Goal: Task Accomplishment & Management: Complete application form

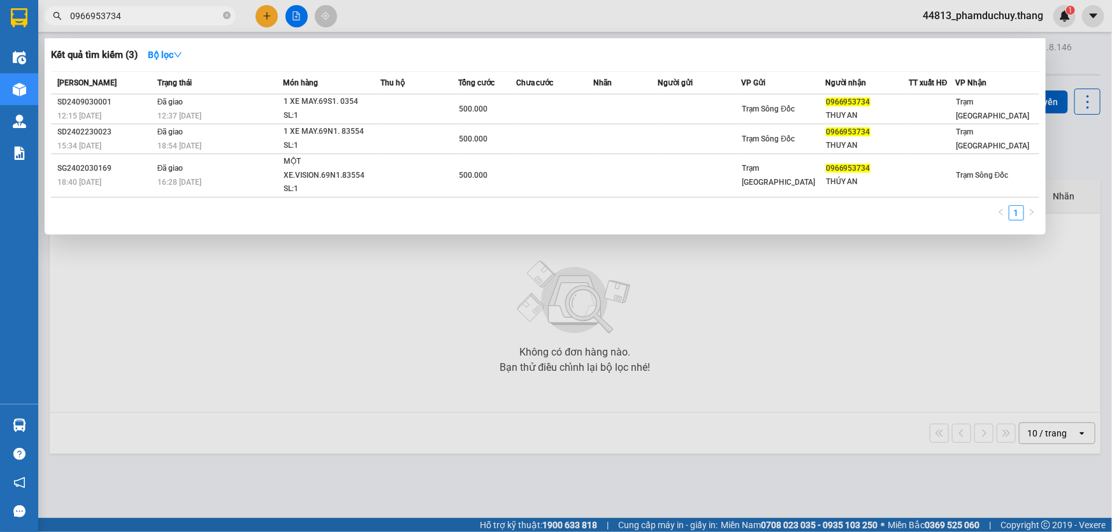
click at [261, 16] on div at bounding box center [556, 266] width 1112 height 532
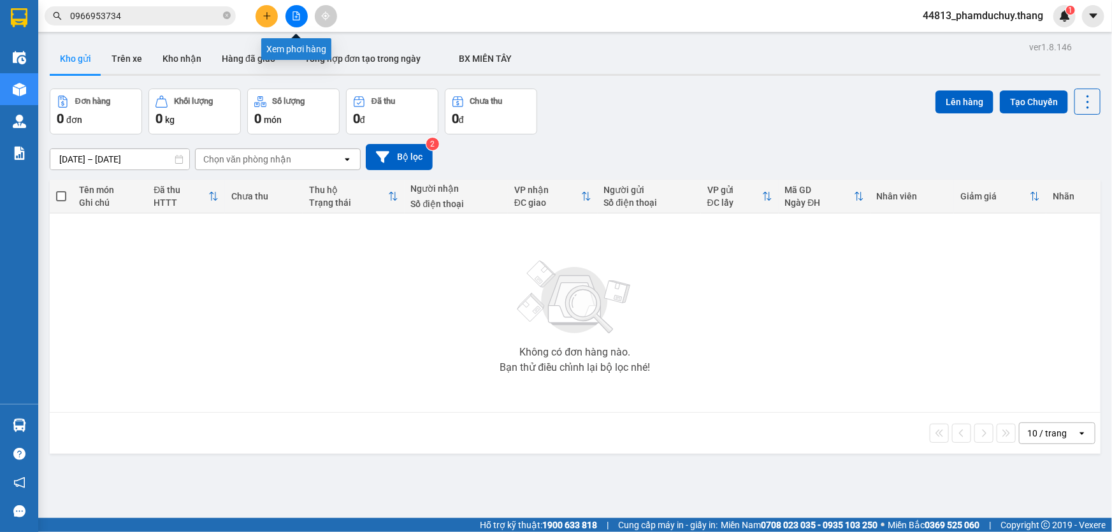
click at [258, 13] on button at bounding box center [266, 16] width 22 height 22
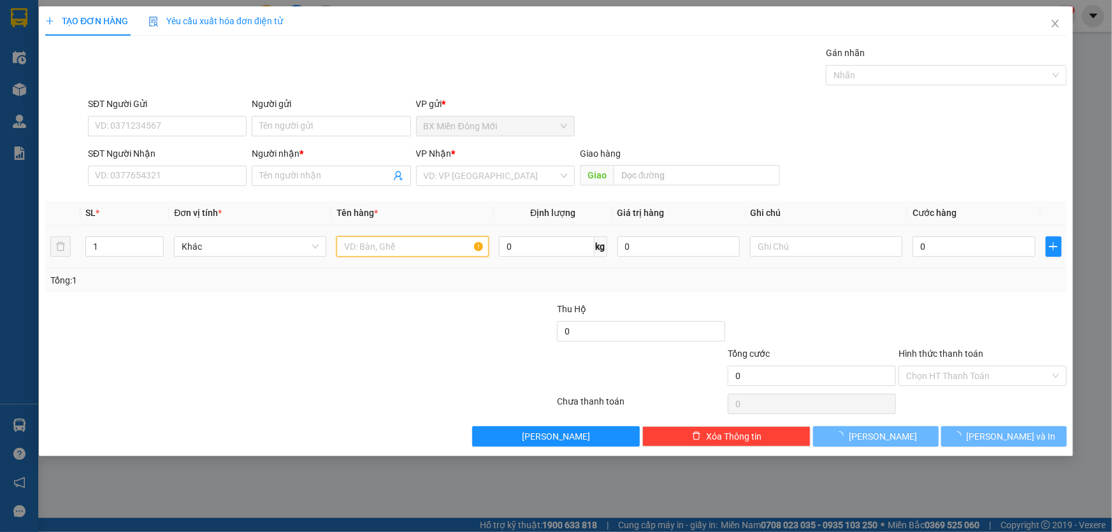
click at [357, 247] on input "text" at bounding box center [412, 246] width 152 height 20
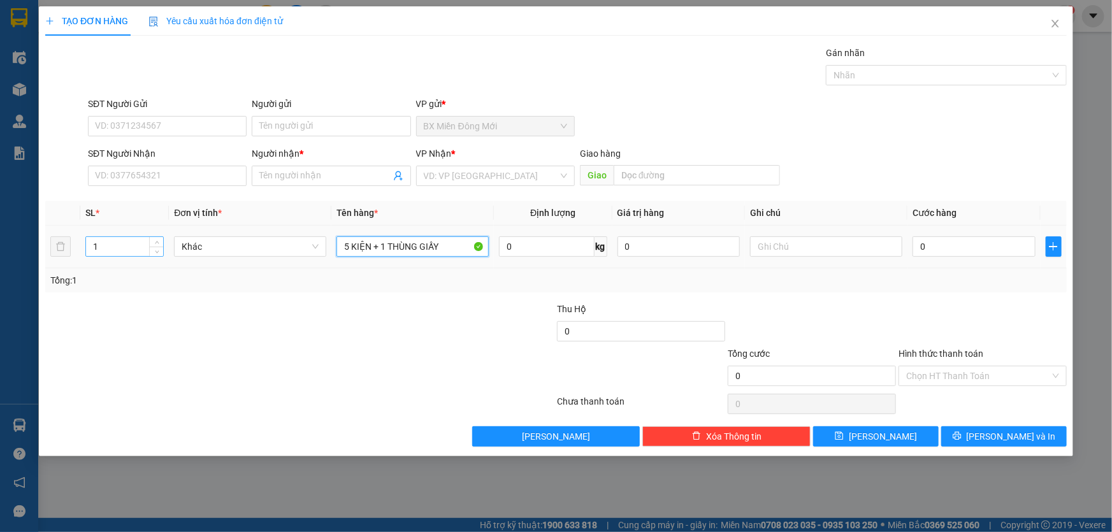
type input "5 KIỆN + 1 THÙNG GIẤY"
click at [119, 250] on input "1" at bounding box center [124, 246] width 77 height 19
type input "6"
click at [133, 166] on input "SĐT Người Nhận" at bounding box center [167, 176] width 159 height 20
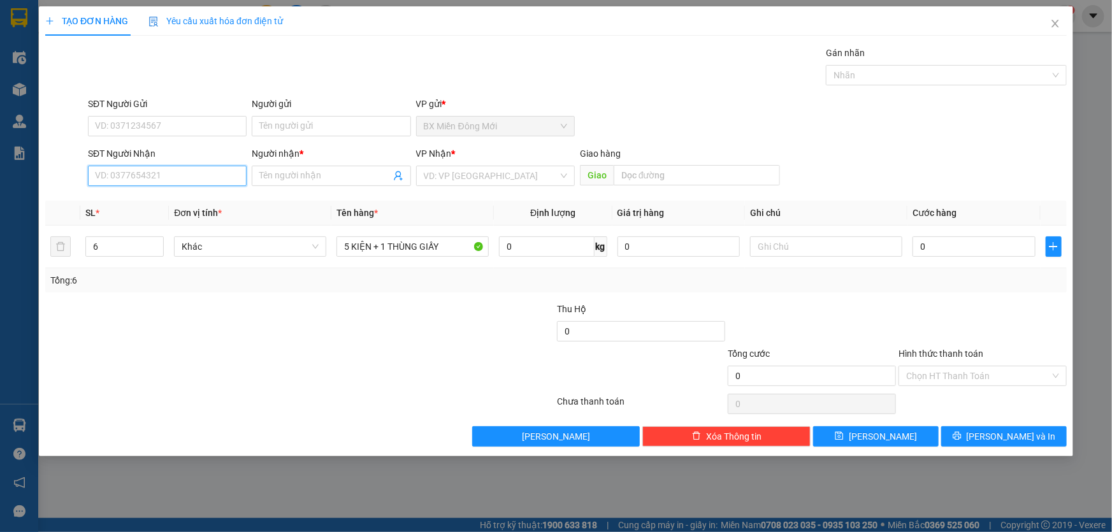
click at [134, 175] on input "SĐT Người Nhận" at bounding box center [167, 176] width 159 height 20
type input "0946028780"
click at [208, 126] on input "SĐT Người Gửi" at bounding box center [167, 126] width 159 height 20
type input "0908994289"
click at [272, 177] on input "Người nhận *" at bounding box center [324, 176] width 131 height 14
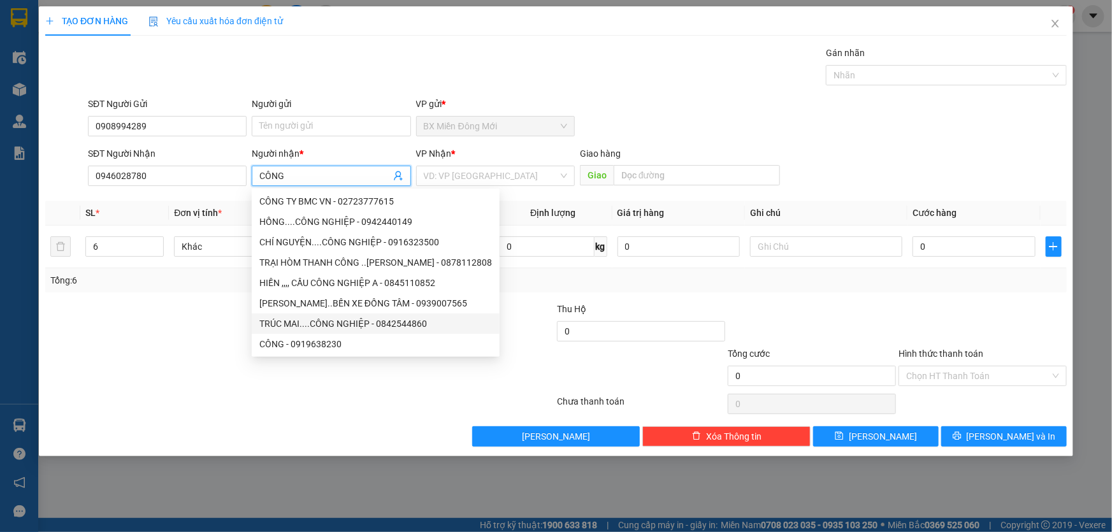
type input "CÔNG"
click at [391, 408] on div at bounding box center [300, 403] width 512 height 25
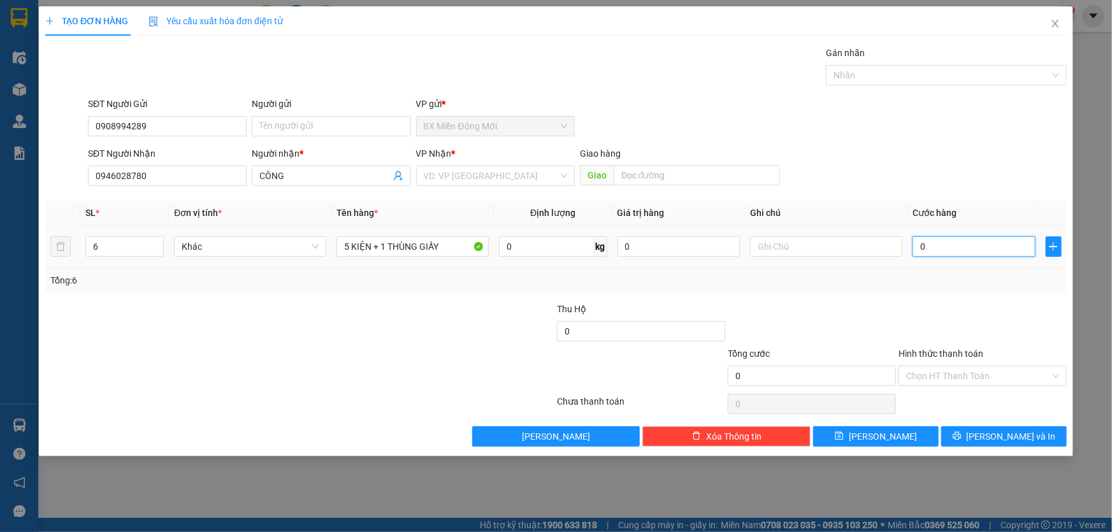
click at [1007, 253] on input "0" at bounding box center [973, 246] width 123 height 20
type input "4"
type input "40"
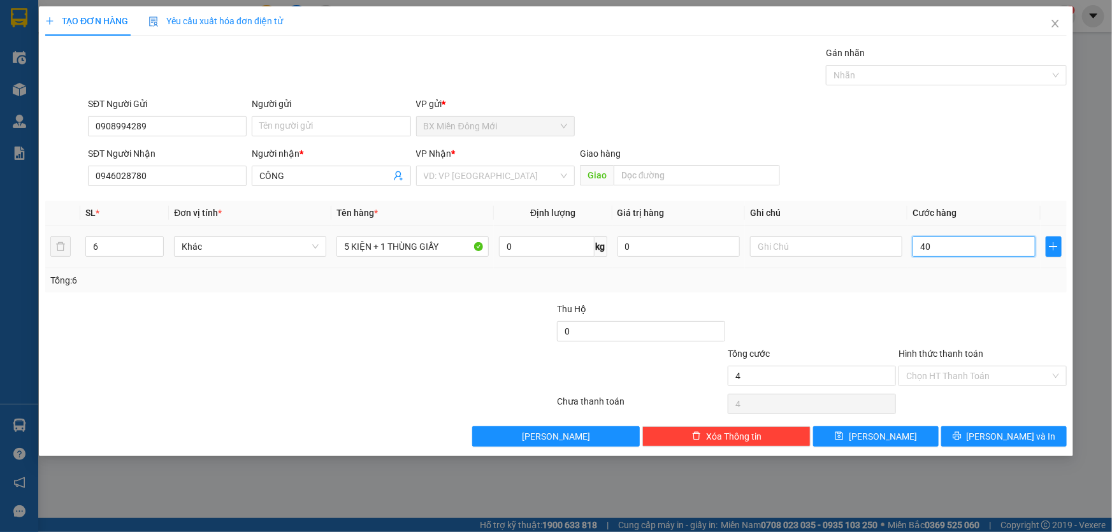
type input "40"
type input "400"
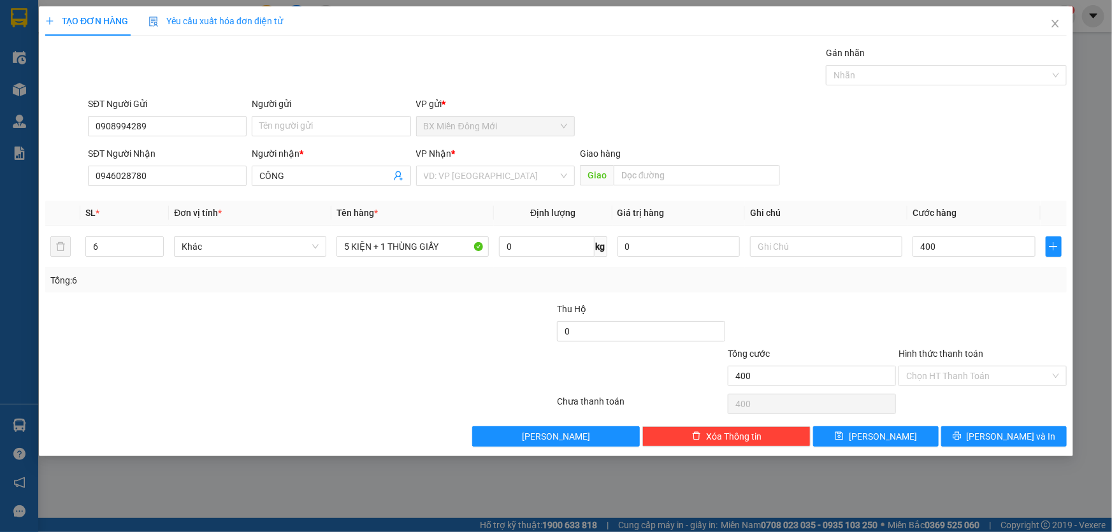
type input "400.000"
click at [991, 172] on div "SĐT Người Nhận 0946028780 Người nhận * CÔNG VP Nhận * VD: VP [GEOGRAPHIC_DATA] …" at bounding box center [577, 169] width 984 height 45
click at [531, 188] on div "VP Nhận * VD: VP [GEOGRAPHIC_DATA]" at bounding box center [495, 169] width 159 height 45
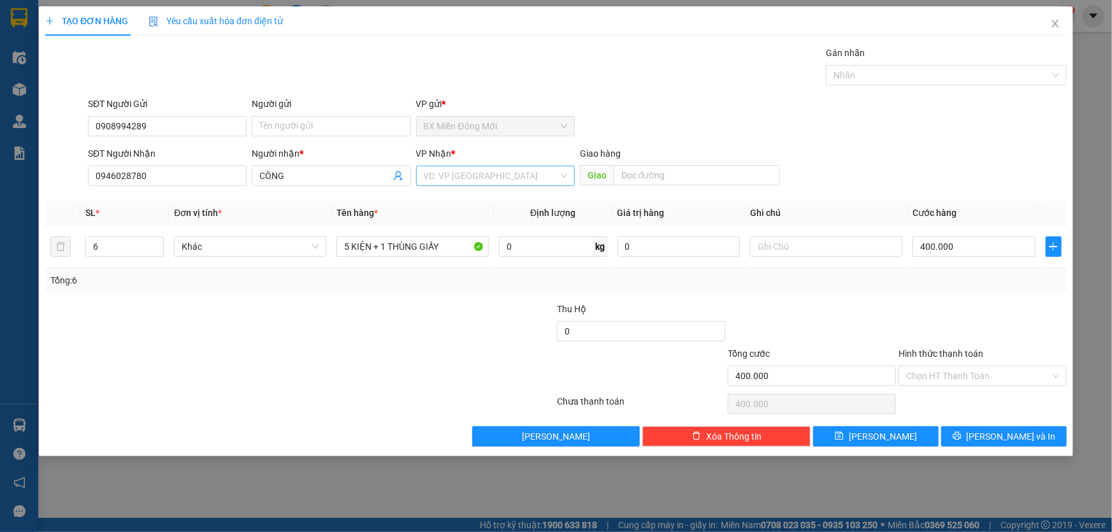
click at [535, 180] on input "search" at bounding box center [491, 175] width 134 height 19
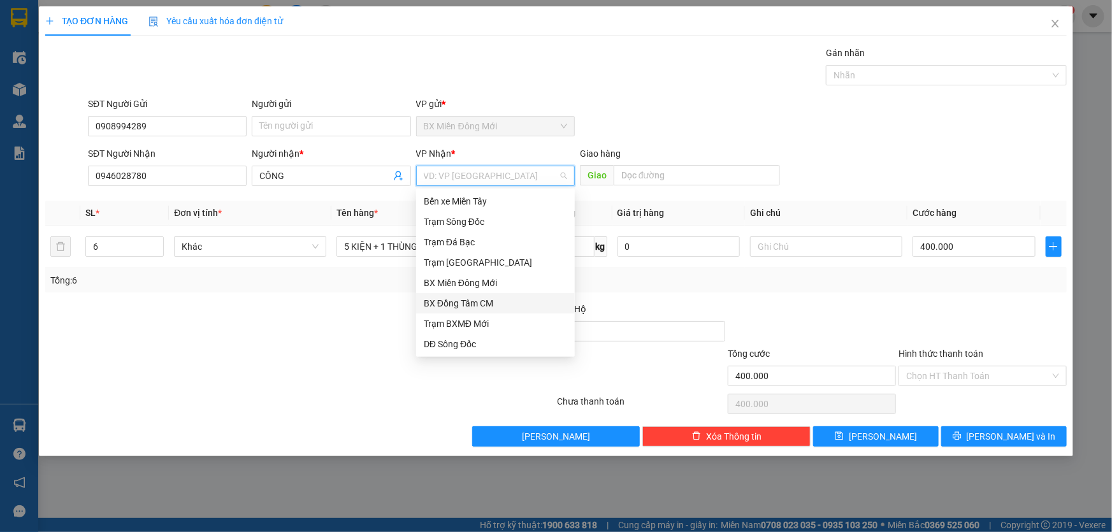
click at [480, 299] on div "BX Đồng Tâm CM" at bounding box center [495, 303] width 143 height 14
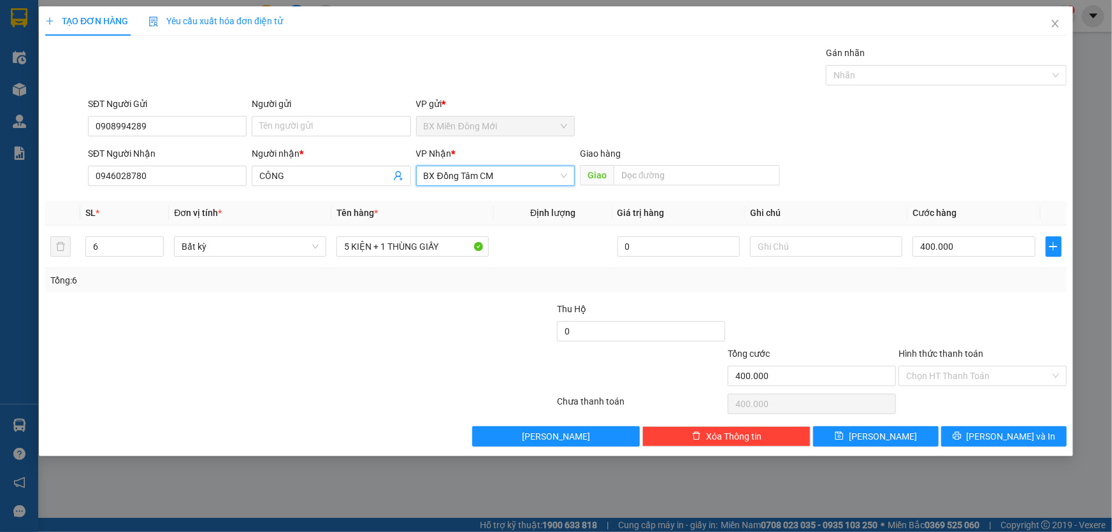
click at [896, 292] on div "Transit Pickup Surcharge Ids Transit Deliver Surcharge Ids Transit Deliver Surc…" at bounding box center [555, 246] width 1021 height 401
click at [990, 434] on button "[PERSON_NAME] và In" at bounding box center [1003, 436] width 125 height 20
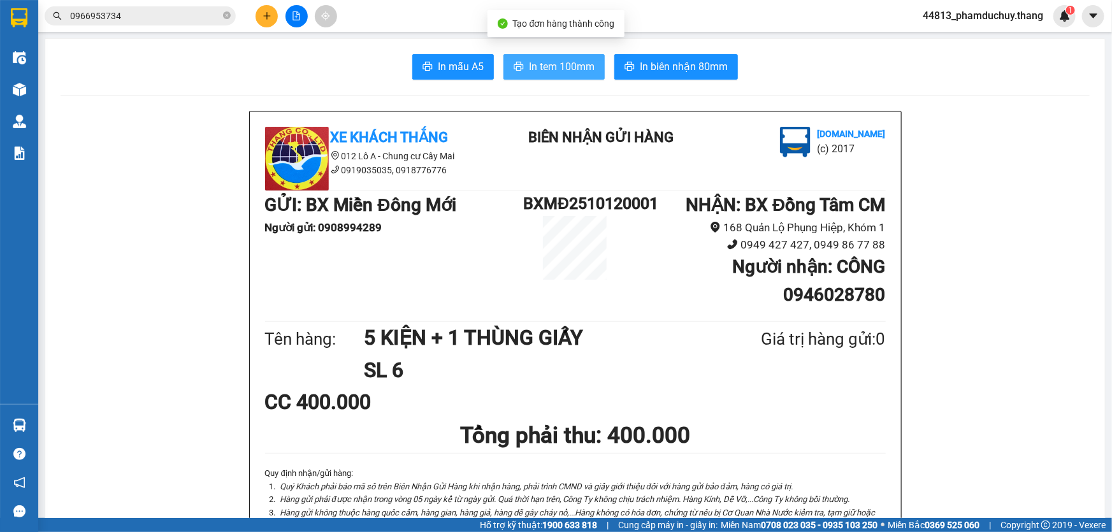
click at [572, 61] on span "In tem 100mm" at bounding box center [562, 67] width 66 height 16
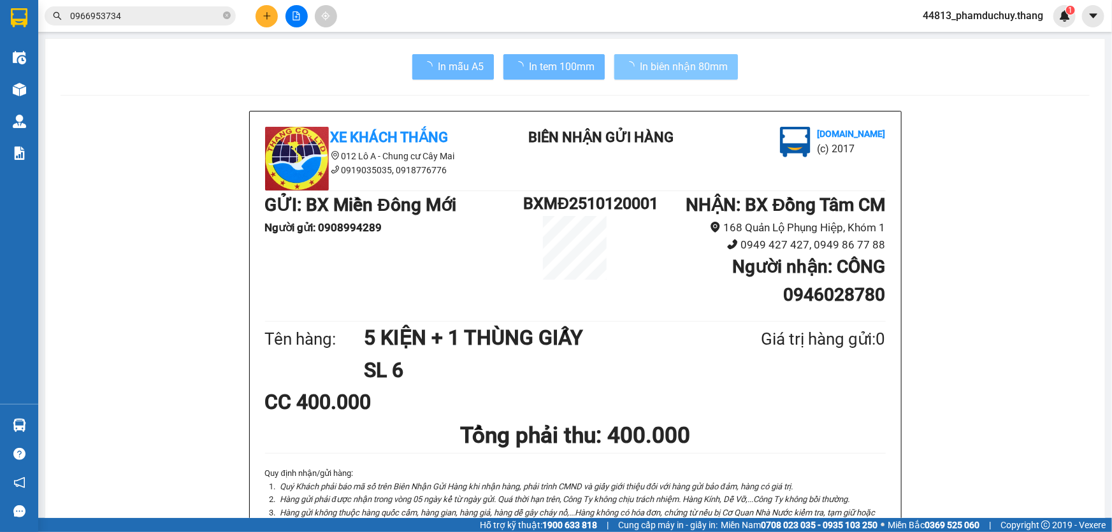
click at [640, 75] on span "In biên nhận 80mm" at bounding box center [684, 67] width 88 height 16
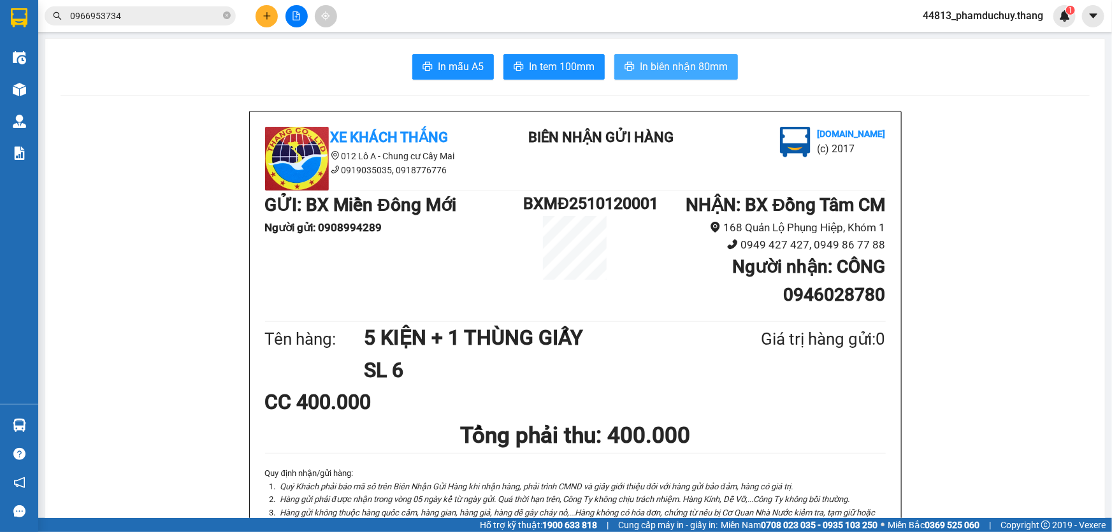
click at [652, 64] on span "In biên nhận 80mm" at bounding box center [684, 67] width 88 height 16
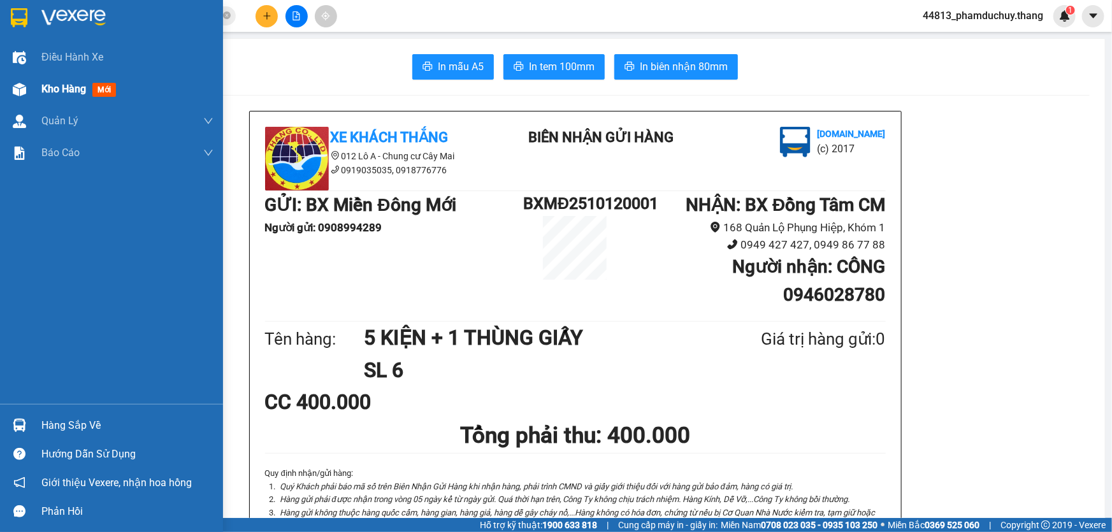
click at [76, 92] on span "Kho hàng" at bounding box center [63, 89] width 45 height 12
